Goal: Information Seeking & Learning: Learn about a topic

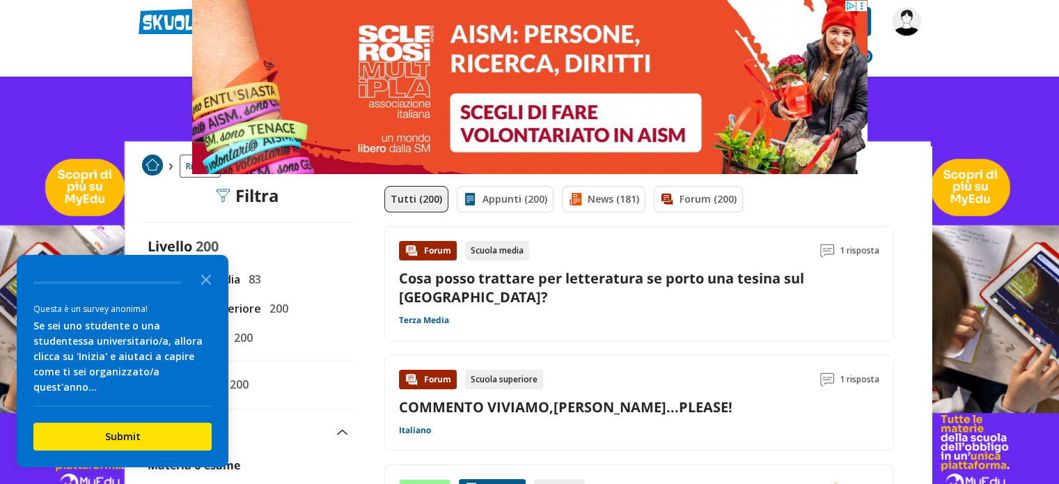
click at [153, 279] on div "Questa è un survey anonima! Se sei uno studente o una studentessa universitario…" at bounding box center [123, 361] width 212 height 212
click at [209, 292] on icon "Close the survey" at bounding box center [206, 279] width 28 height 28
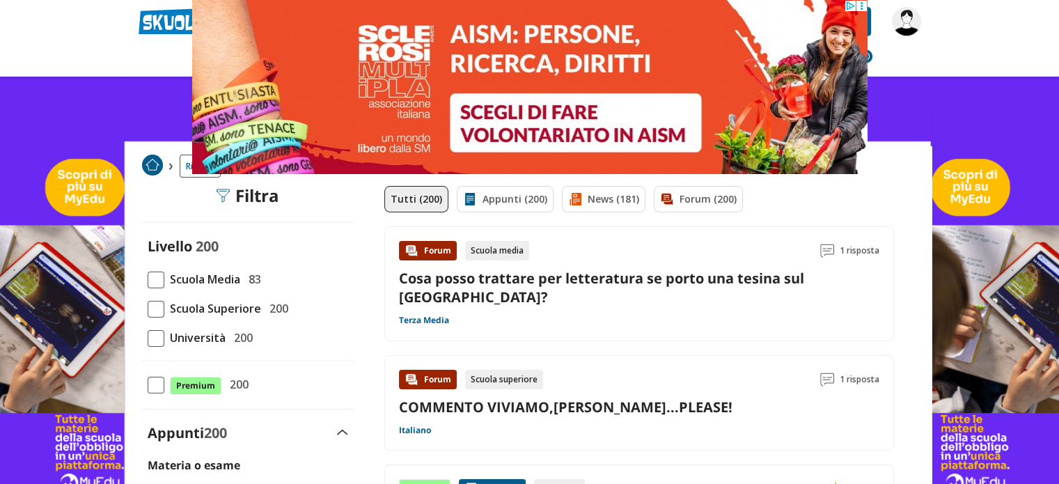
click at [151, 281] on span at bounding box center [156, 280] width 17 height 17
click at [148, 279] on input "Scuola Media 83" at bounding box center [148, 279] width 0 height 0
